Goal: Find contact information

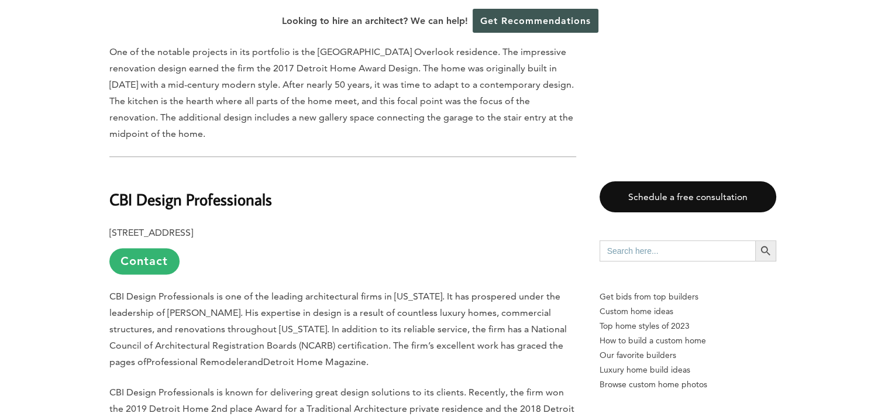
scroll to position [1755, 0]
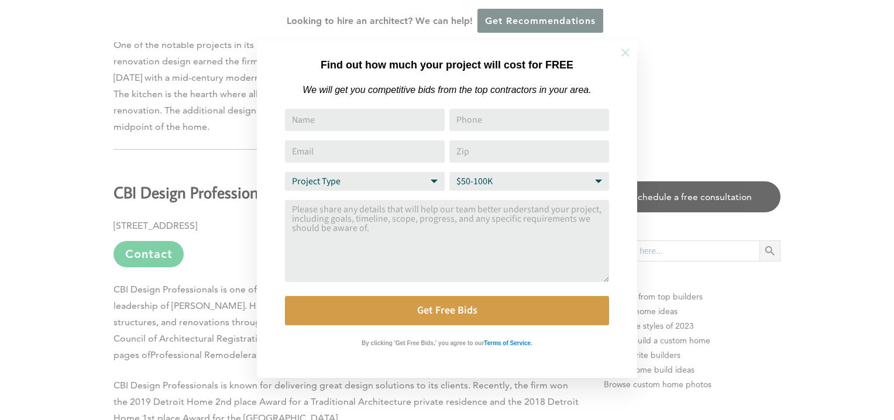
click at [619, 51] on icon at bounding box center [625, 52] width 13 height 13
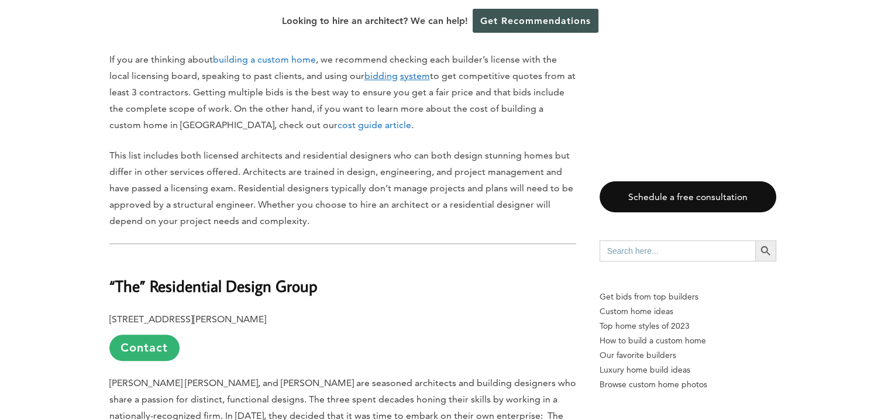
scroll to position [1111, 0]
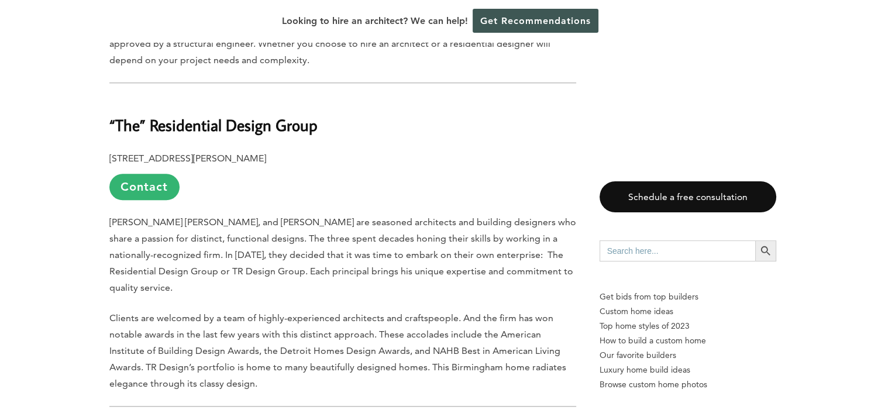
click at [428, 175] on p "[STREET_ADDRESS][PERSON_NAME] Contact" at bounding box center [342, 175] width 467 height 50
click at [140, 189] on link "Contact" at bounding box center [144, 187] width 70 height 26
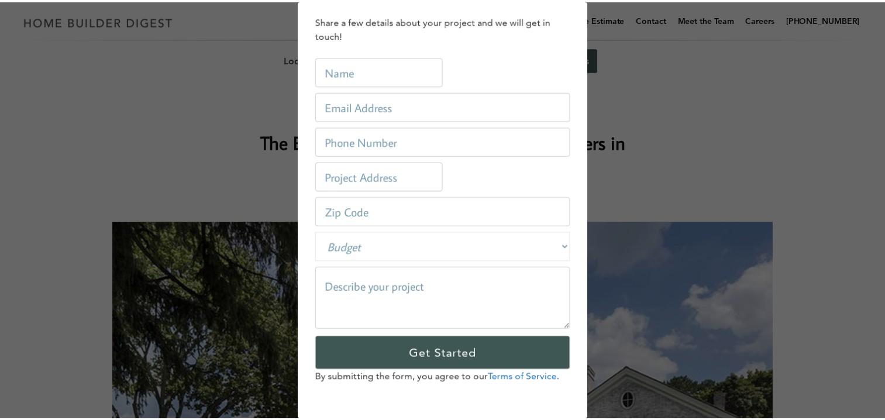
scroll to position [0, 0]
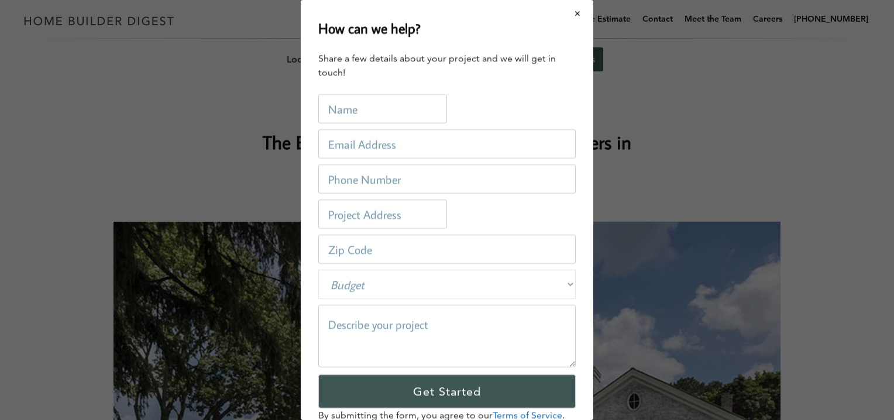
click at [567, 10] on button "Close modal" at bounding box center [577, 13] width 31 height 25
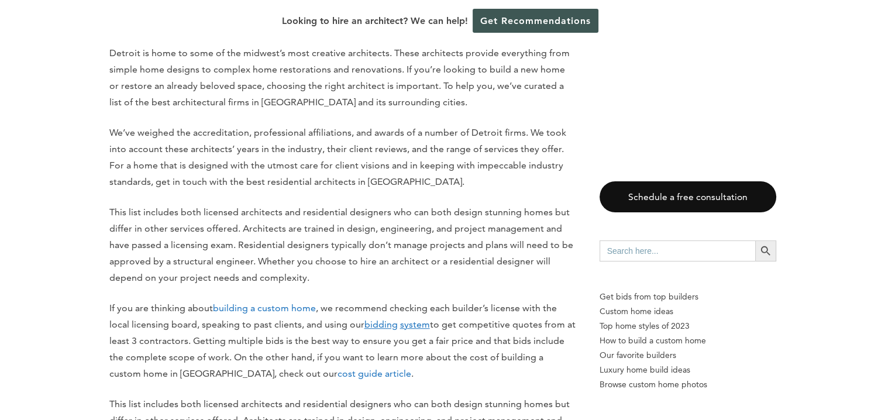
scroll to position [819, 0]
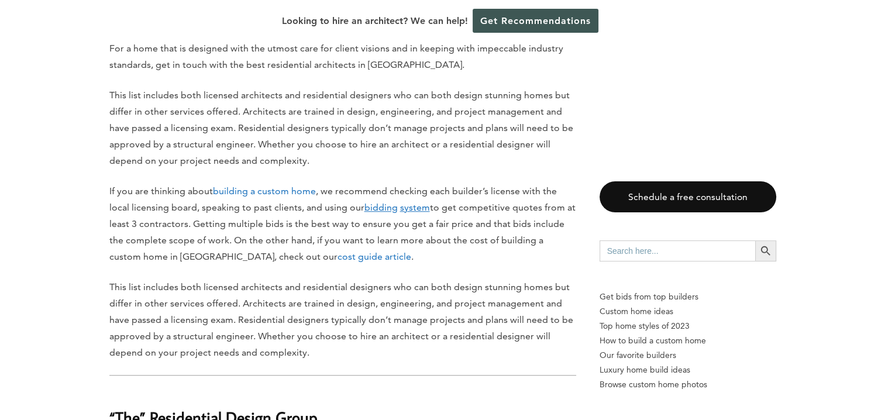
click at [338, 256] on link "cost guide article" at bounding box center [375, 256] width 74 height 11
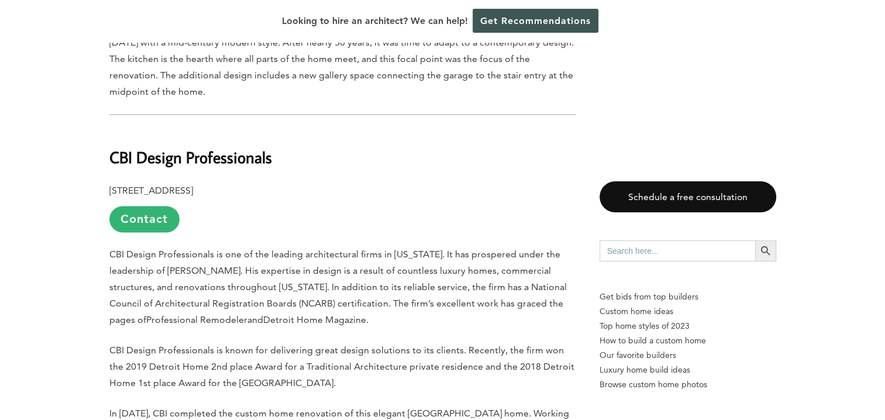
scroll to position [1813, 0]
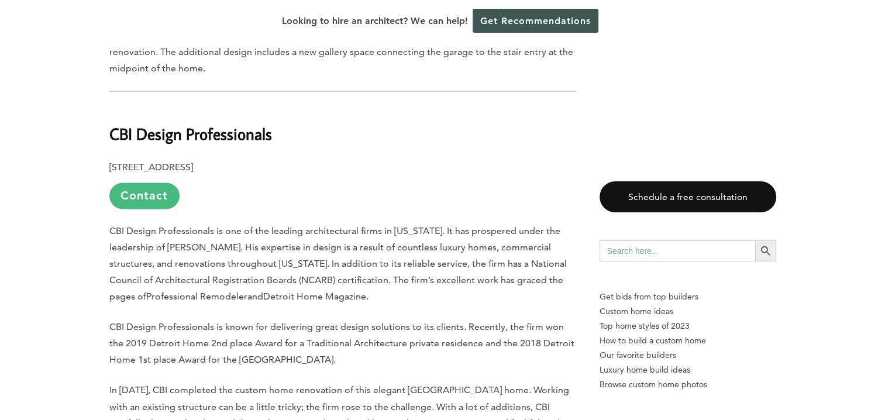
click at [138, 183] on link "Contact" at bounding box center [144, 196] width 70 height 26
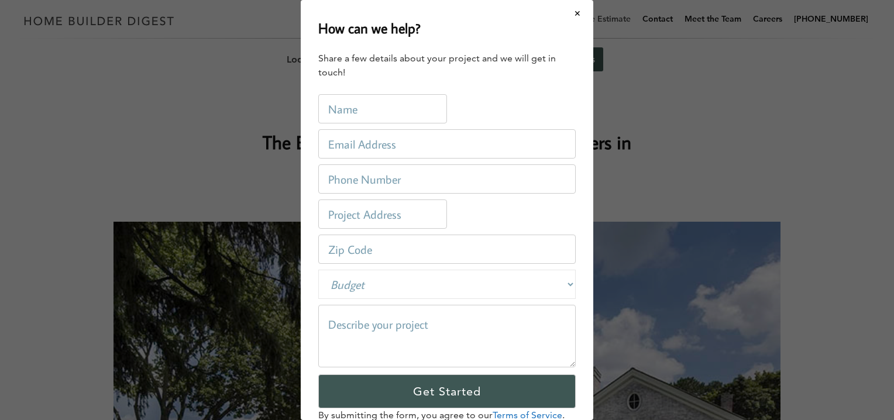
click at [570, 11] on button "Close modal" at bounding box center [577, 13] width 31 height 25
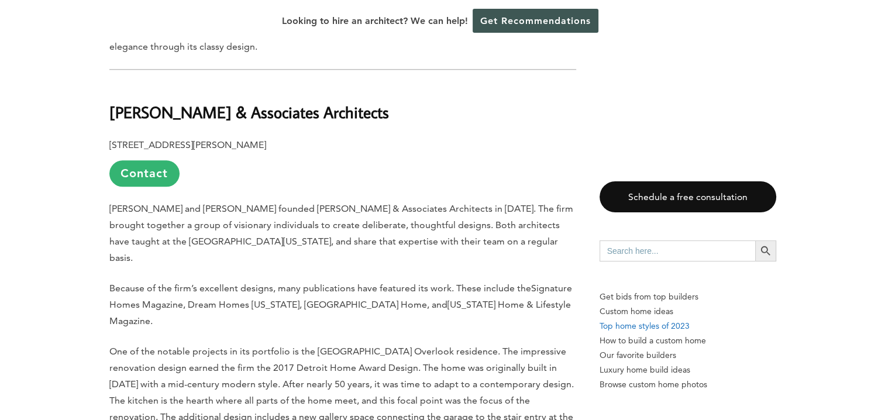
scroll to position [1521, 0]
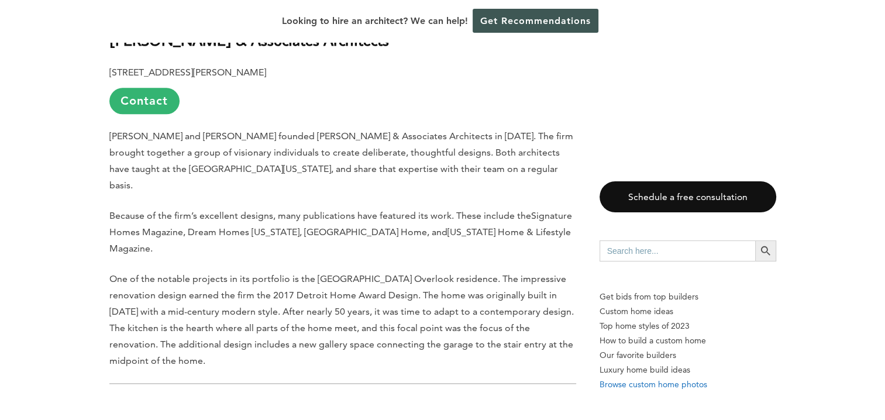
click at [658, 384] on p "Browse custom home photos" at bounding box center [688, 384] width 177 height 15
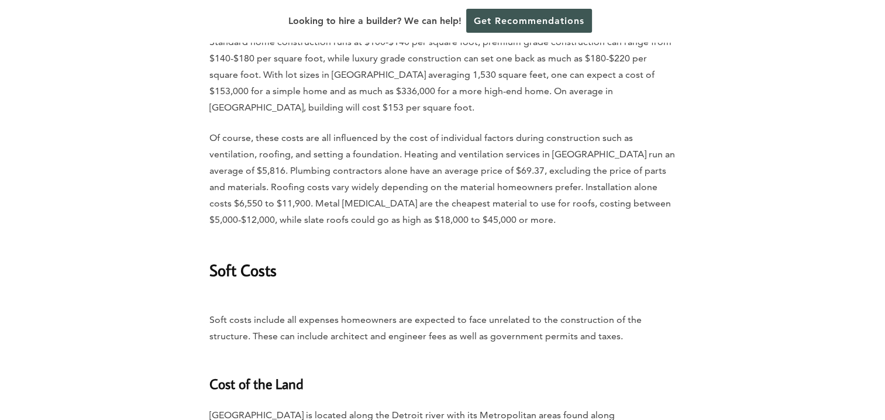
scroll to position [2047, 0]
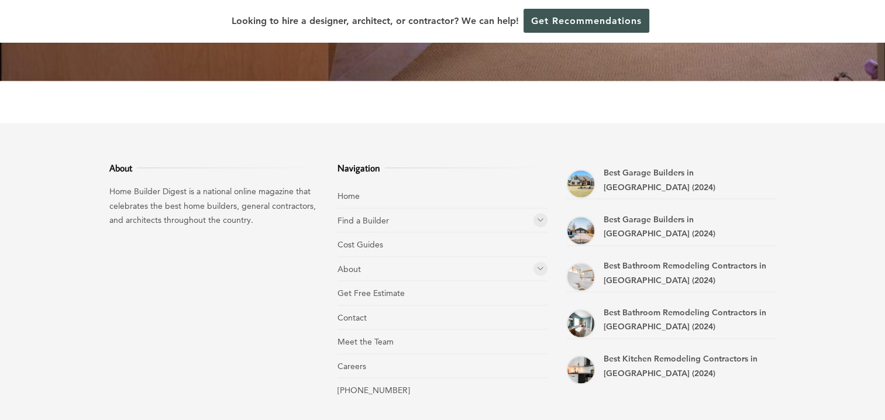
scroll to position [1993, 0]
